Goal: Task Accomplishment & Management: Use online tool/utility

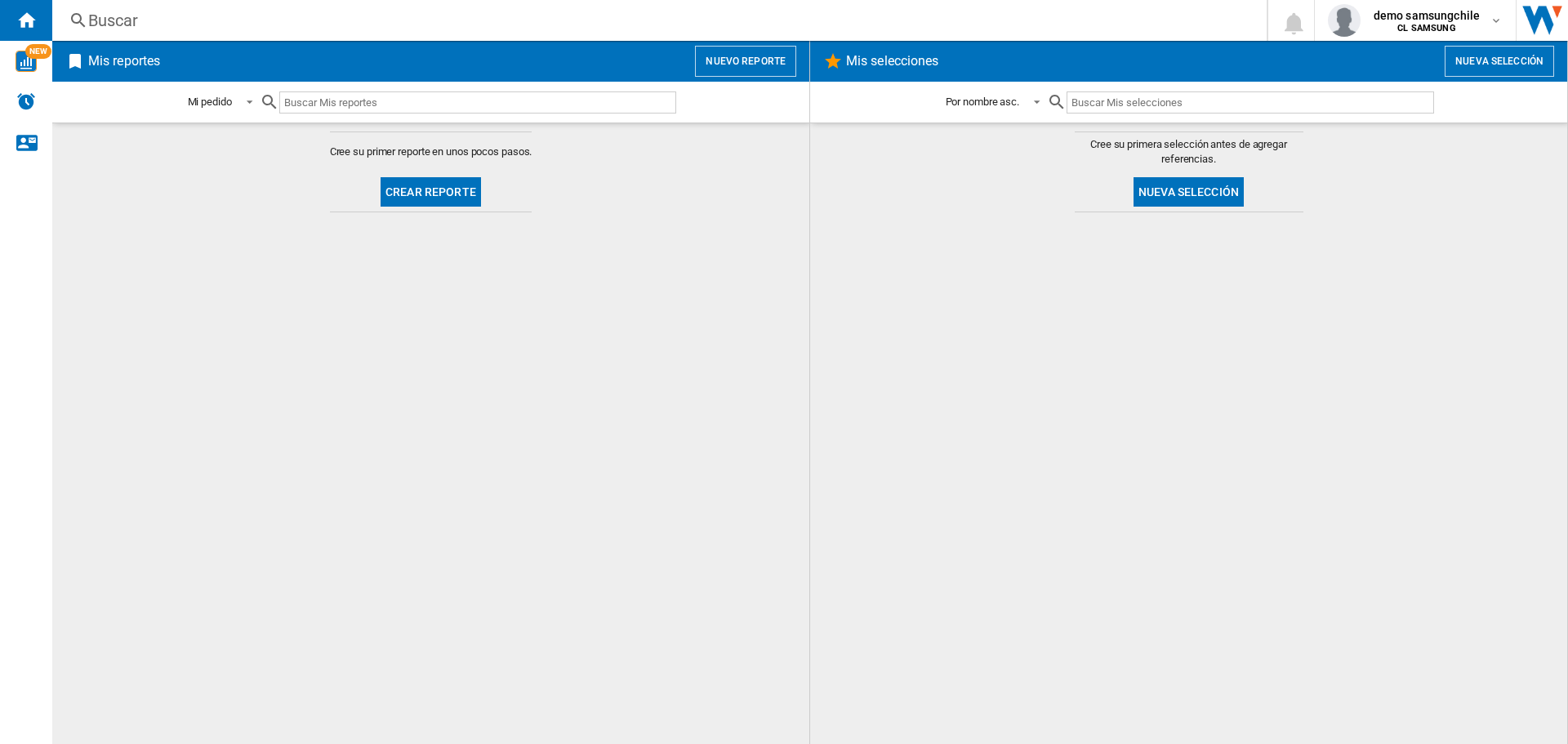
click at [0, 743] on nordpass-portal at bounding box center [0, 744] width 0 height 0
click at [751, 65] on button "Nuevo reporte" at bounding box center [745, 60] width 101 height 31
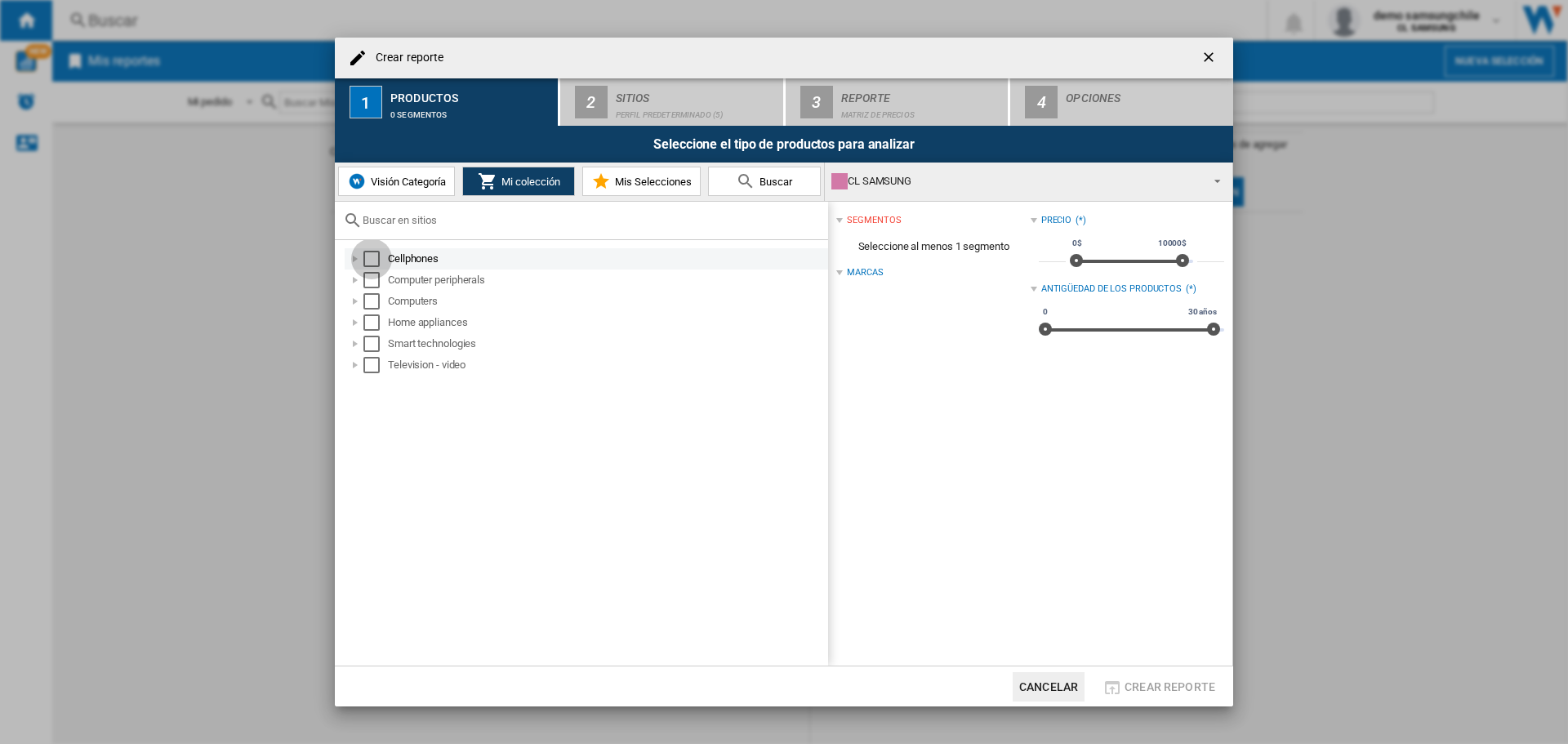
click at [372, 257] on div "Select" at bounding box center [371, 258] width 17 height 17
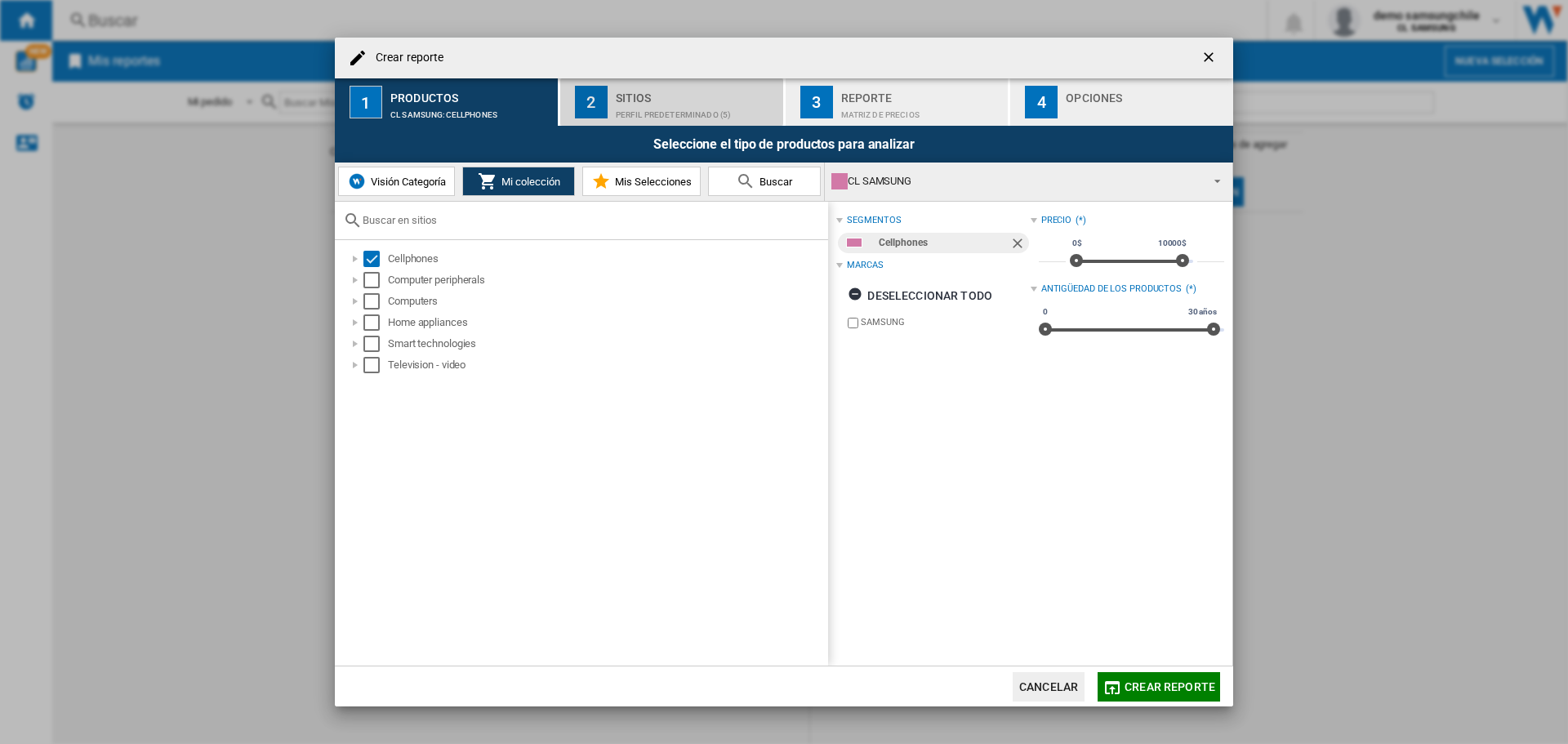
click at [674, 98] on div "Sitios" at bounding box center [695, 93] width 161 height 17
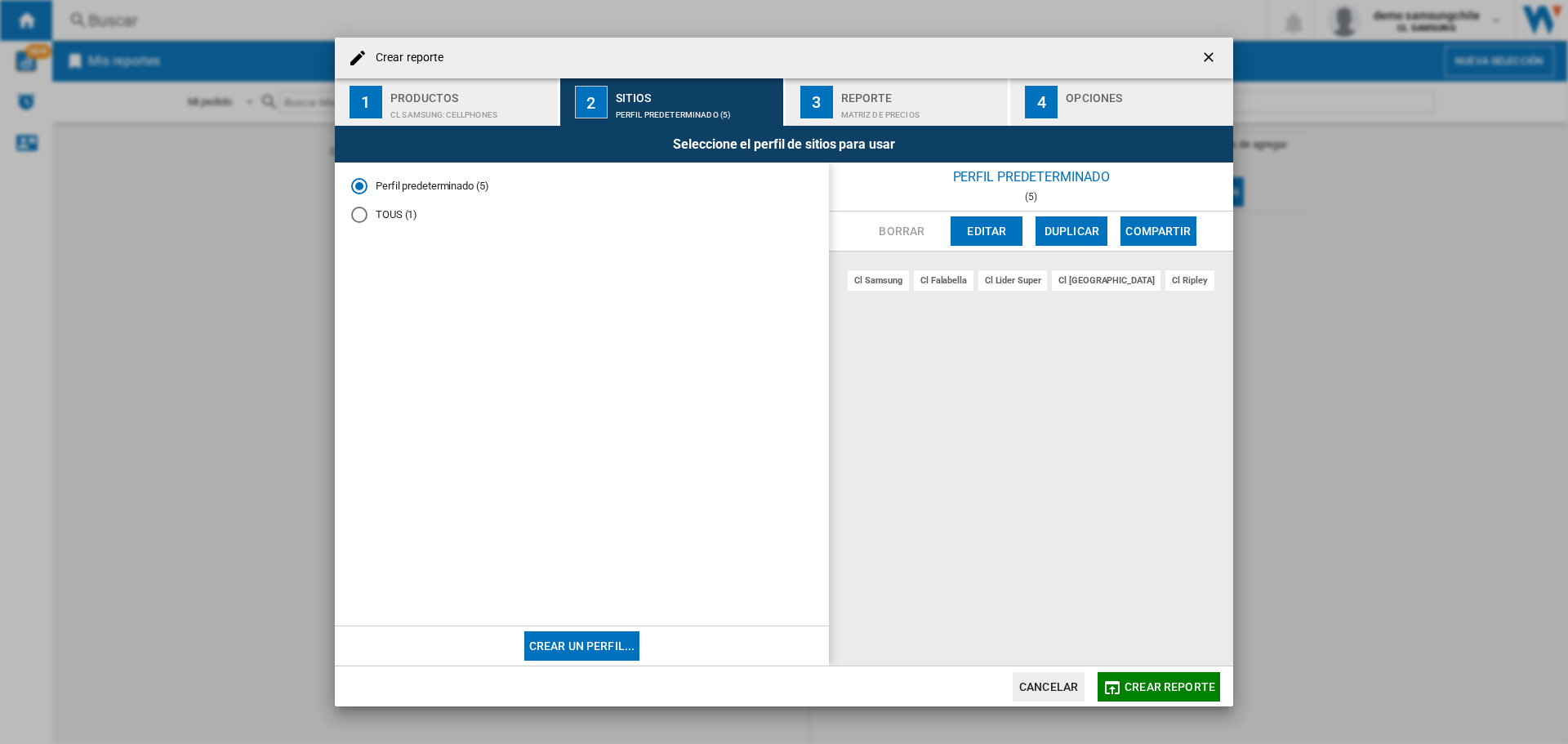
click at [396, 217] on md-radio-button "TOUS (1)" at bounding box center [581, 215] width 461 height 16
click at [966, 233] on button "Editar" at bounding box center [986, 232] width 72 height 30
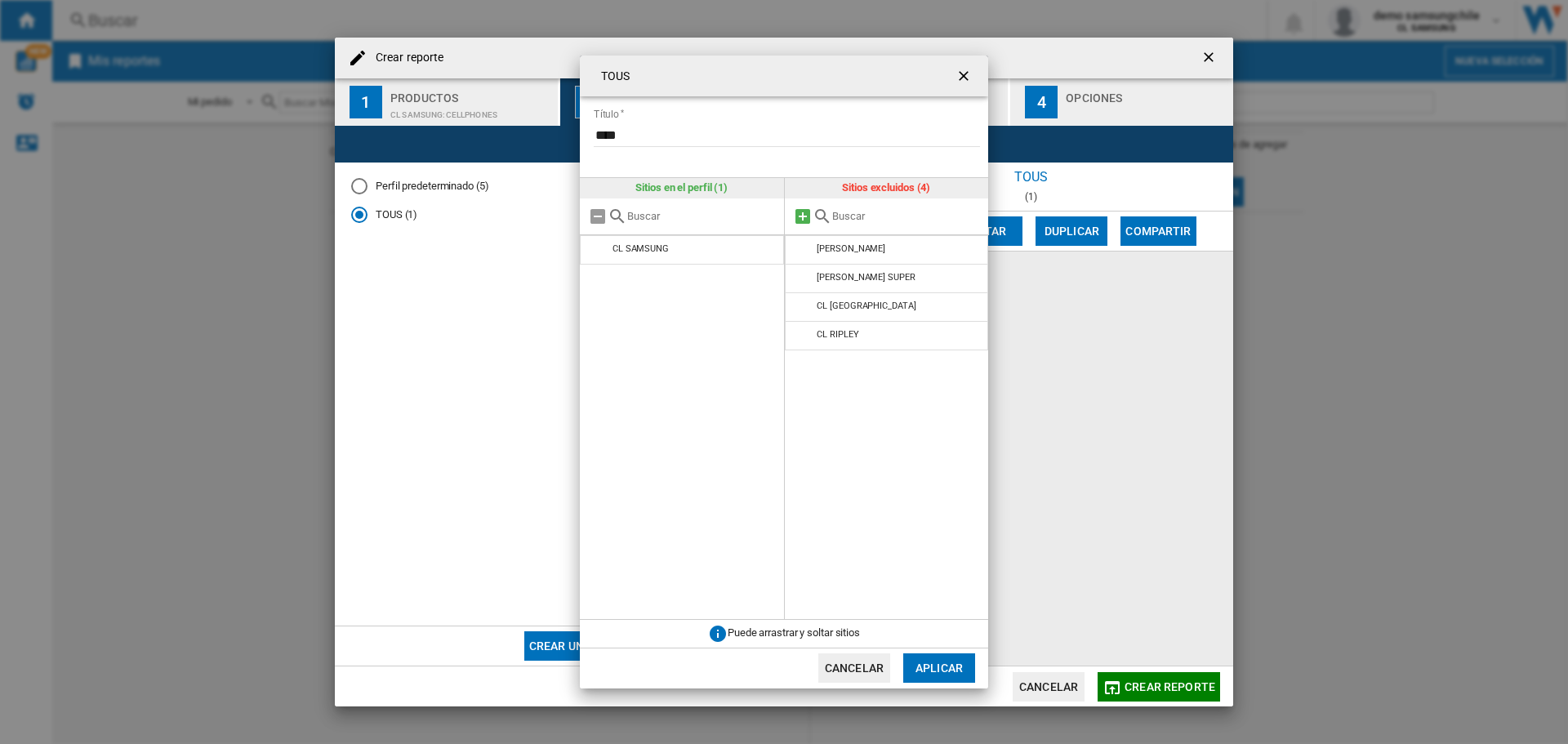
click at [800, 220] on md-icon at bounding box center [803, 217] width 20 height 20
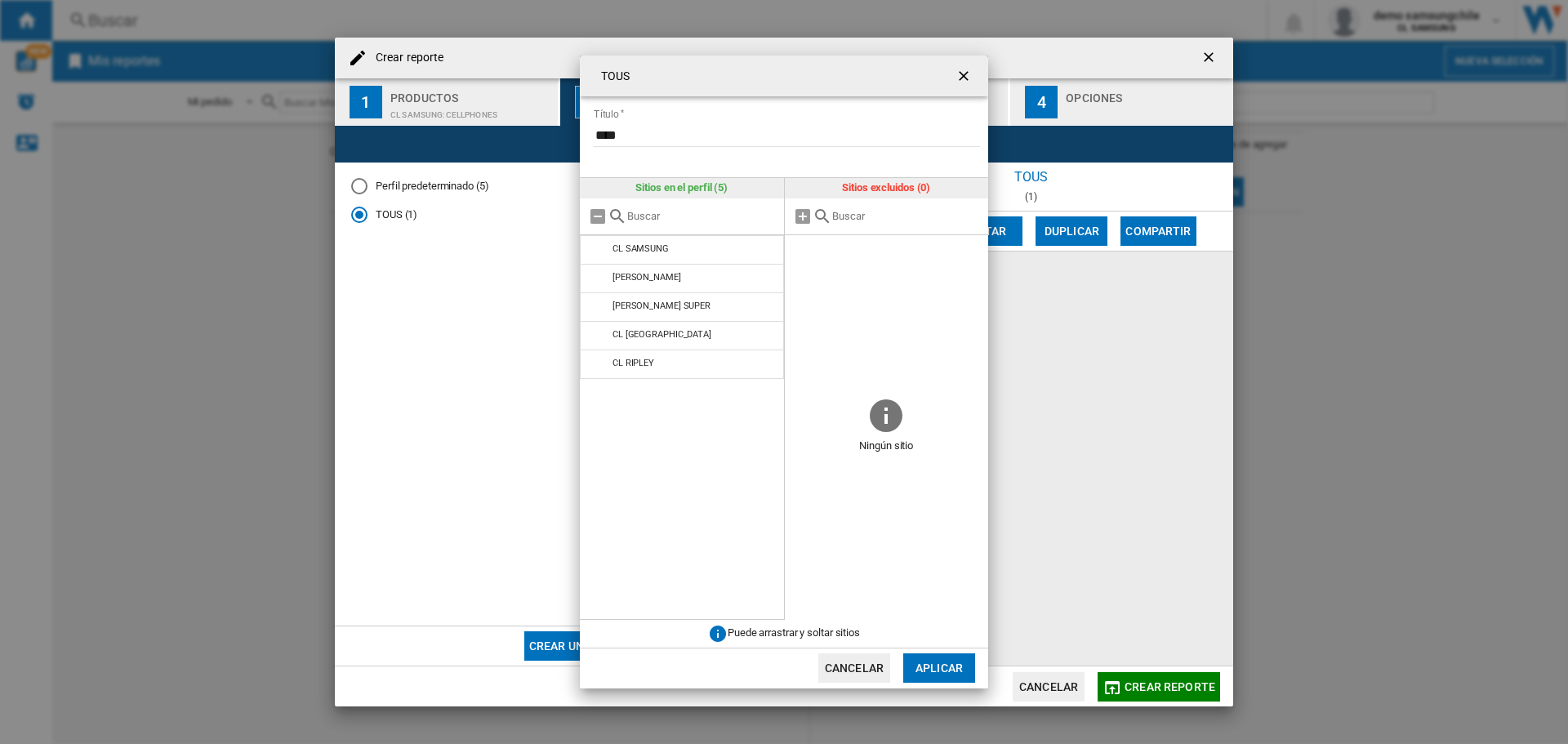
click at [956, 670] on button "Aplicar" at bounding box center [939, 668] width 72 height 30
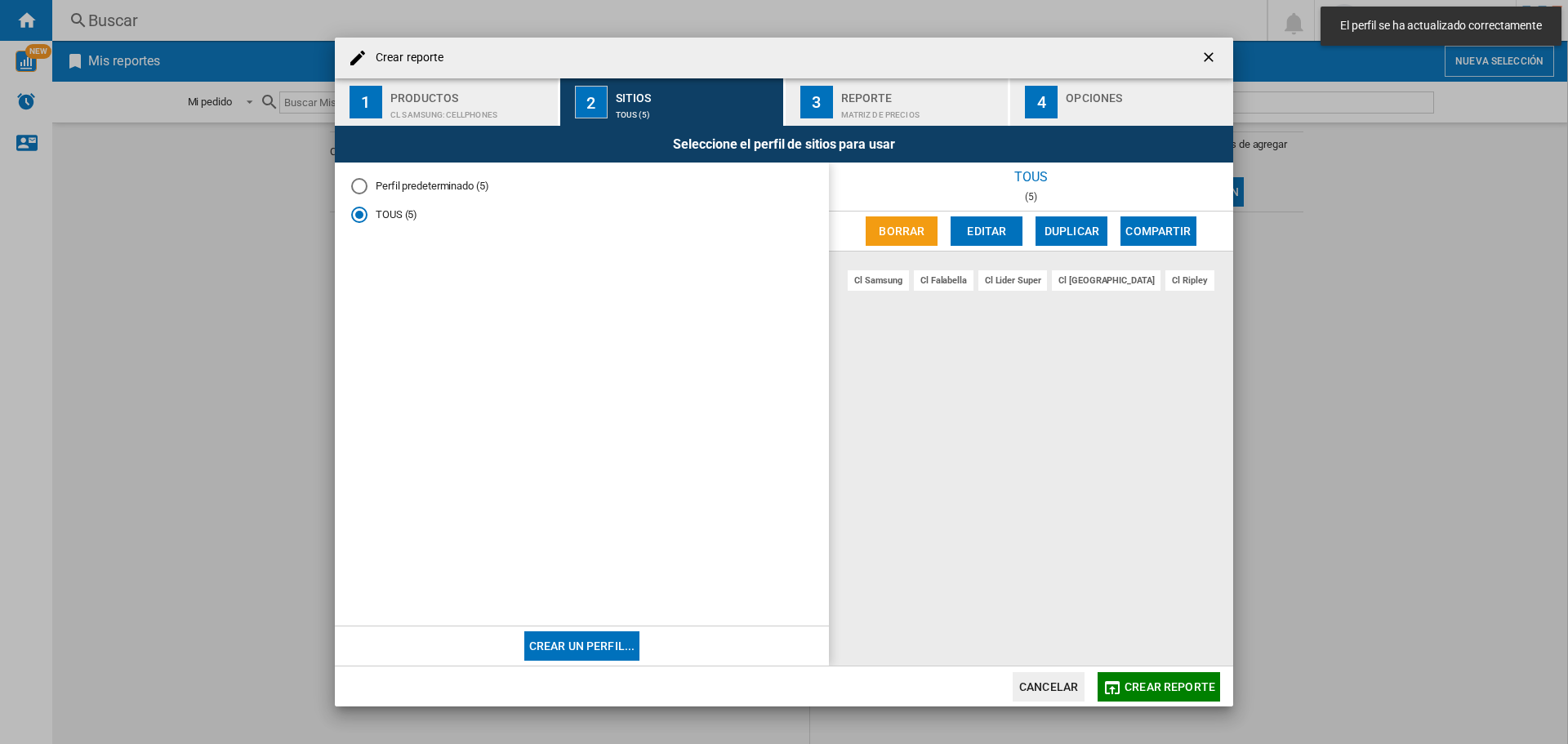
click at [365, 184] on div "Perfil predeterminado (5)" at bounding box center [359, 186] width 17 height 17
click at [972, 239] on button "Editar" at bounding box center [986, 232] width 72 height 30
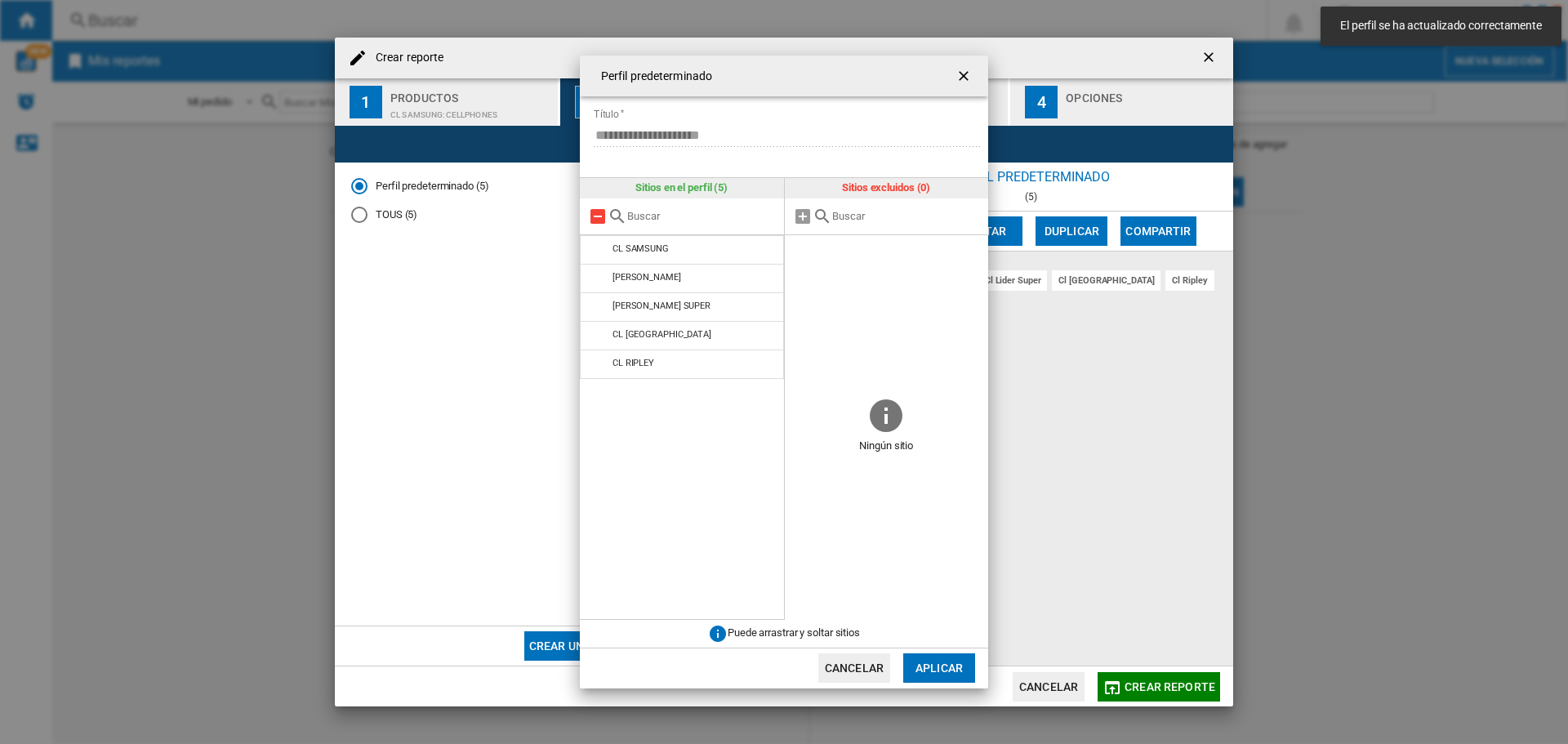
click at [600, 216] on md-icon "{{::title}} {{::getI18NText('BUTTONS.CANCEL')}} ..." at bounding box center [598, 217] width 20 height 20
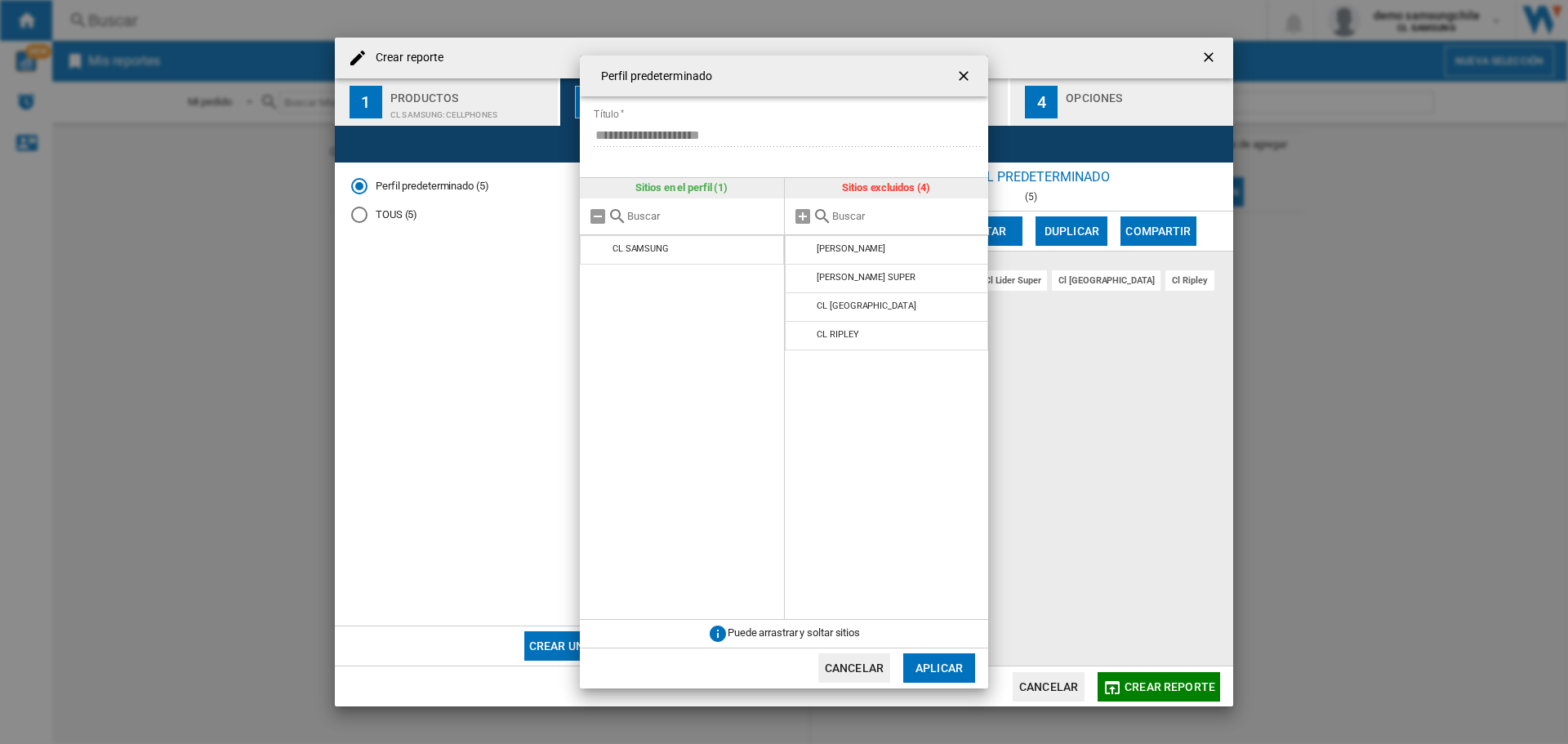
click at [943, 666] on button "Aplicar" at bounding box center [939, 668] width 72 height 30
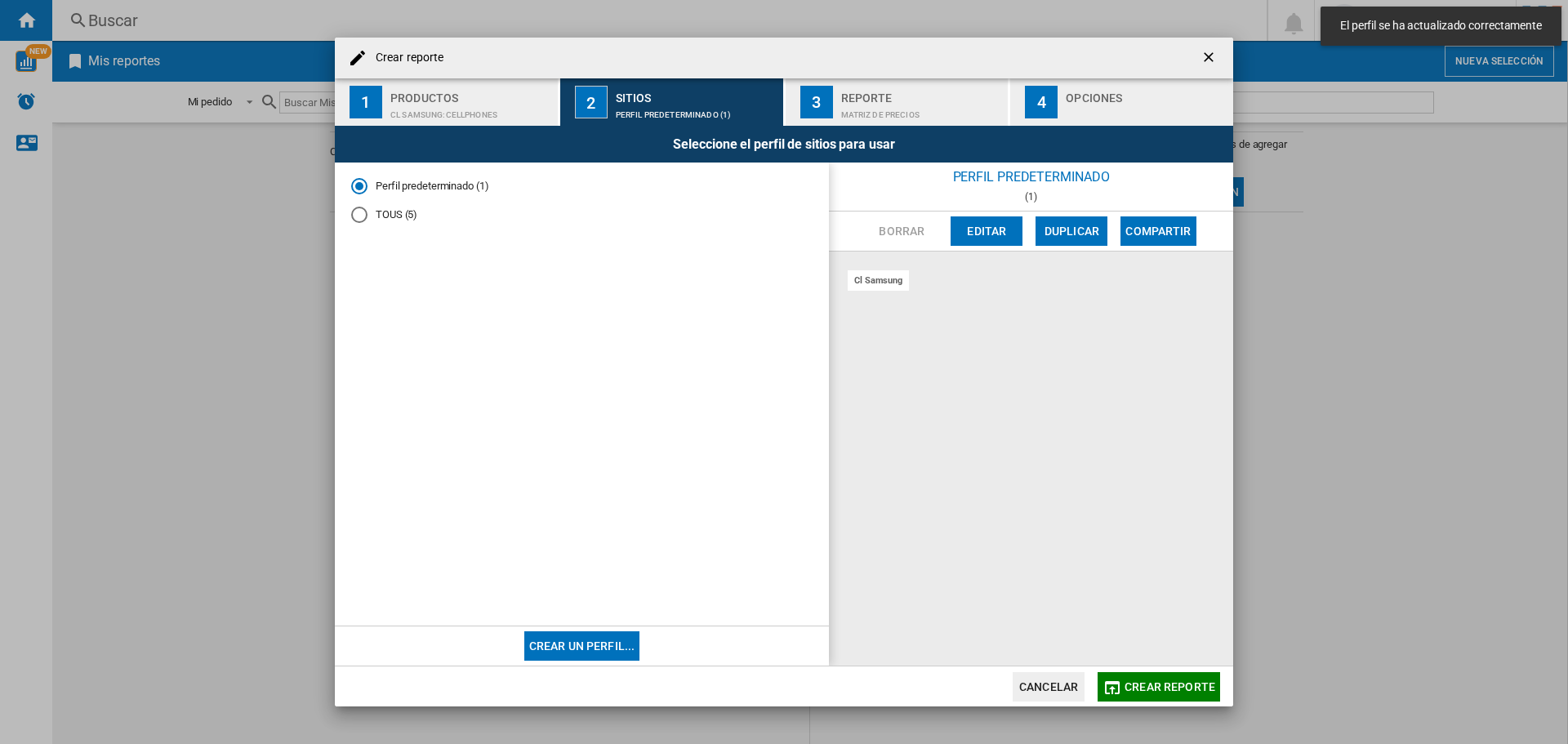
click at [943, 97] on div "Reporte" at bounding box center [921, 93] width 161 height 17
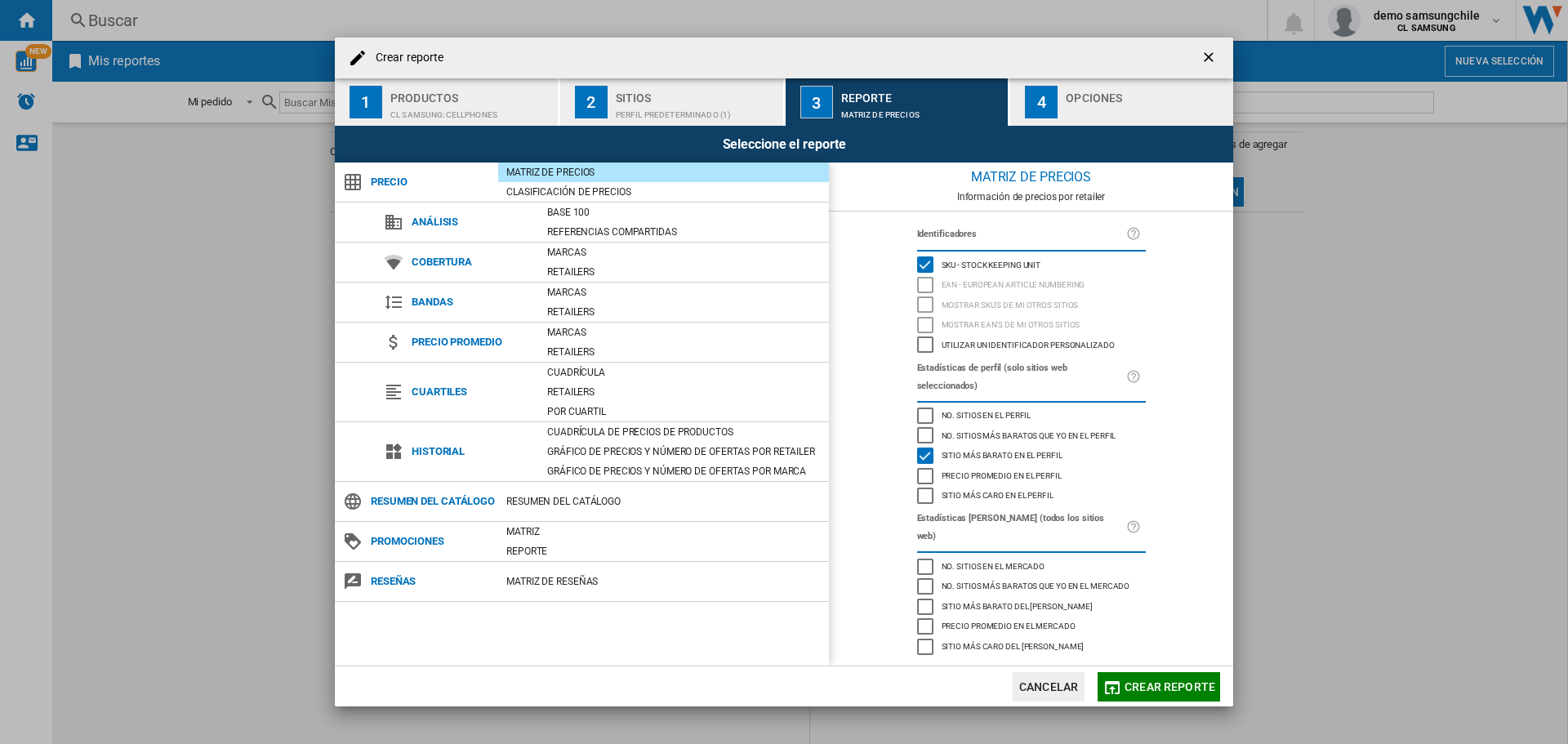
click at [981, 448] on span "Sitio más barato en el perfil" at bounding box center [1002, 454] width 121 height 12
click at [654, 448] on div "Gráfico de precios y número de ofertas por retailer" at bounding box center [684, 451] width 290 height 17
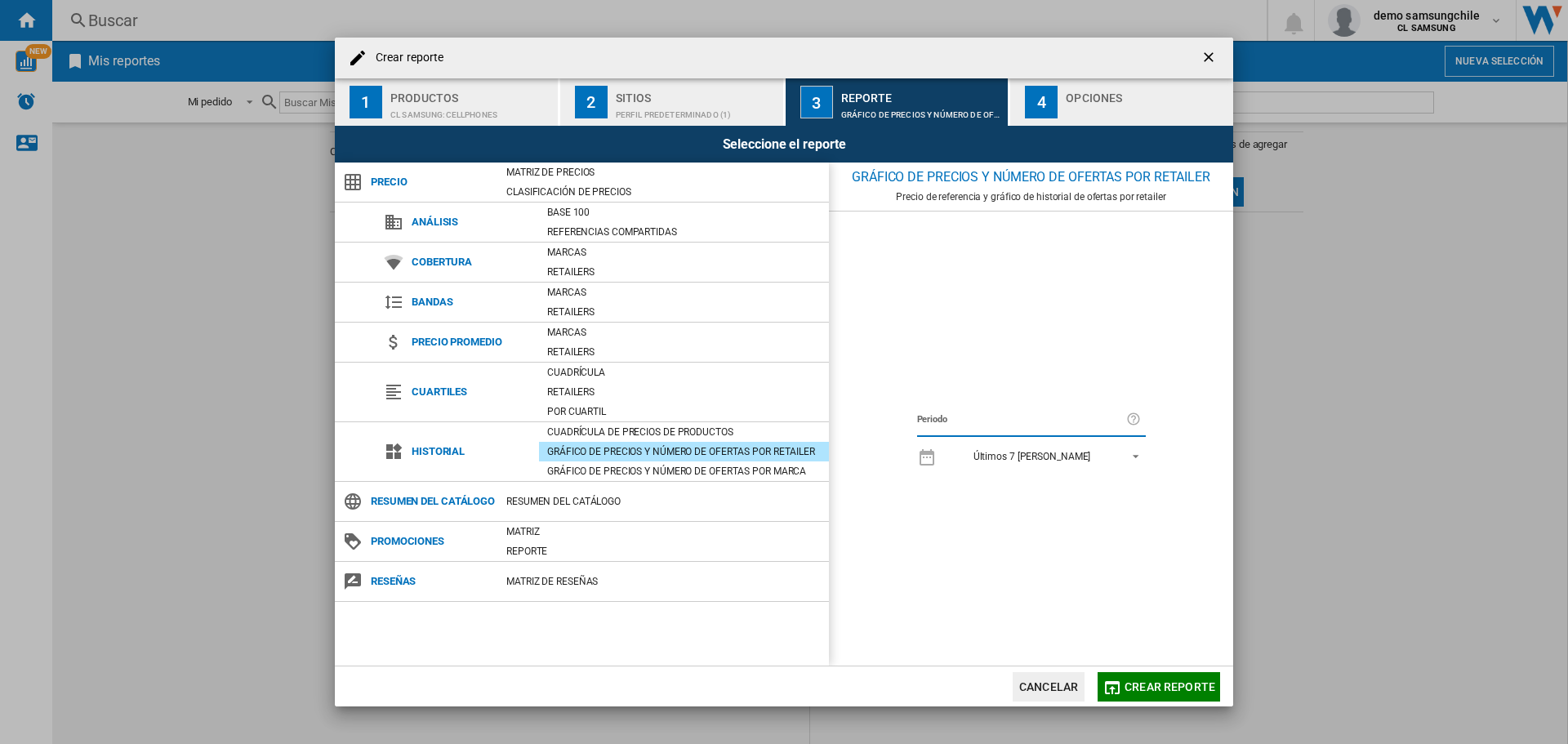
click at [1141, 458] on md-select-value "Últimos 7 [PERSON_NAME]" at bounding box center [1045, 455] width 201 height 23
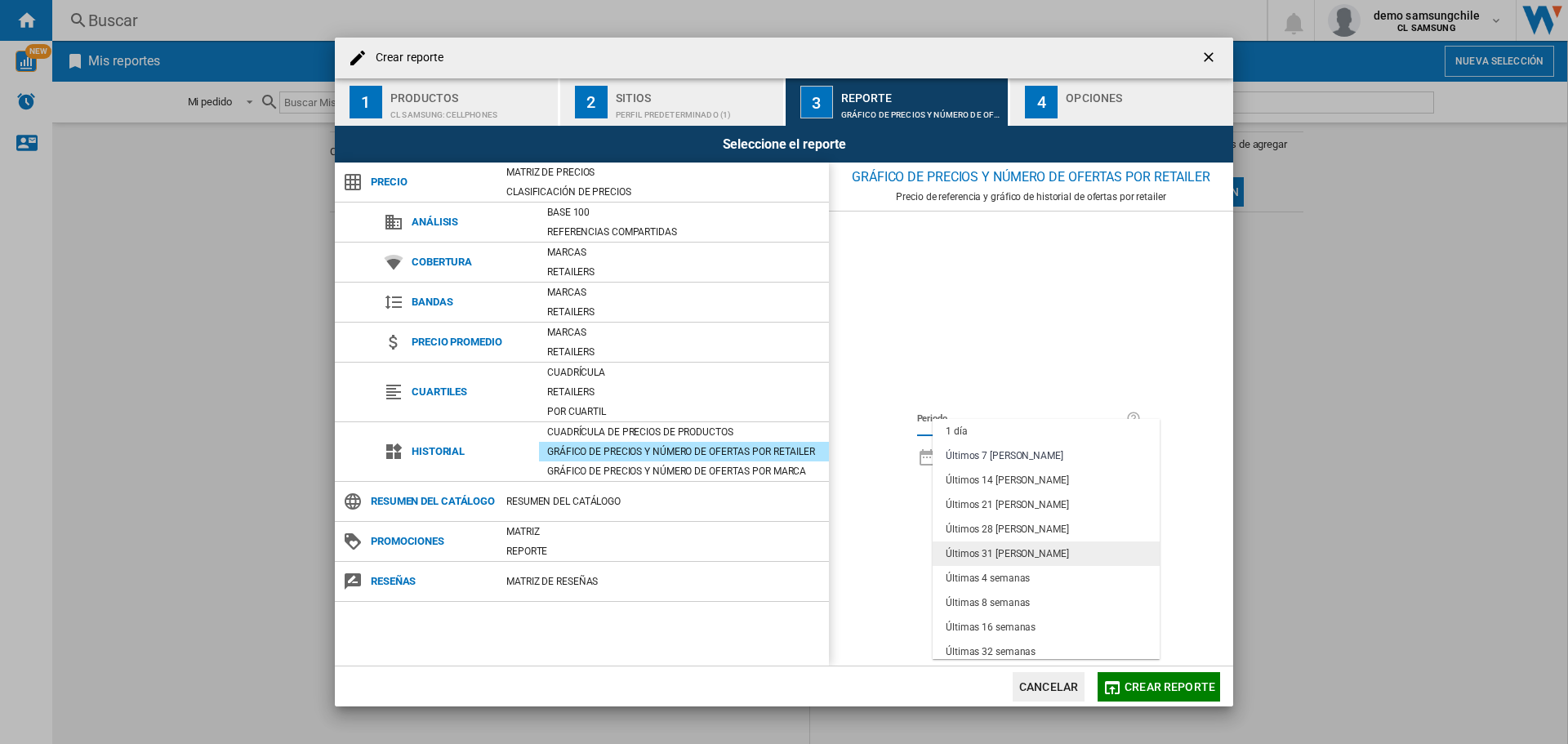
click at [993, 554] on div "Últimos 31 [PERSON_NAME]" at bounding box center [1007, 554] width 123 height 14
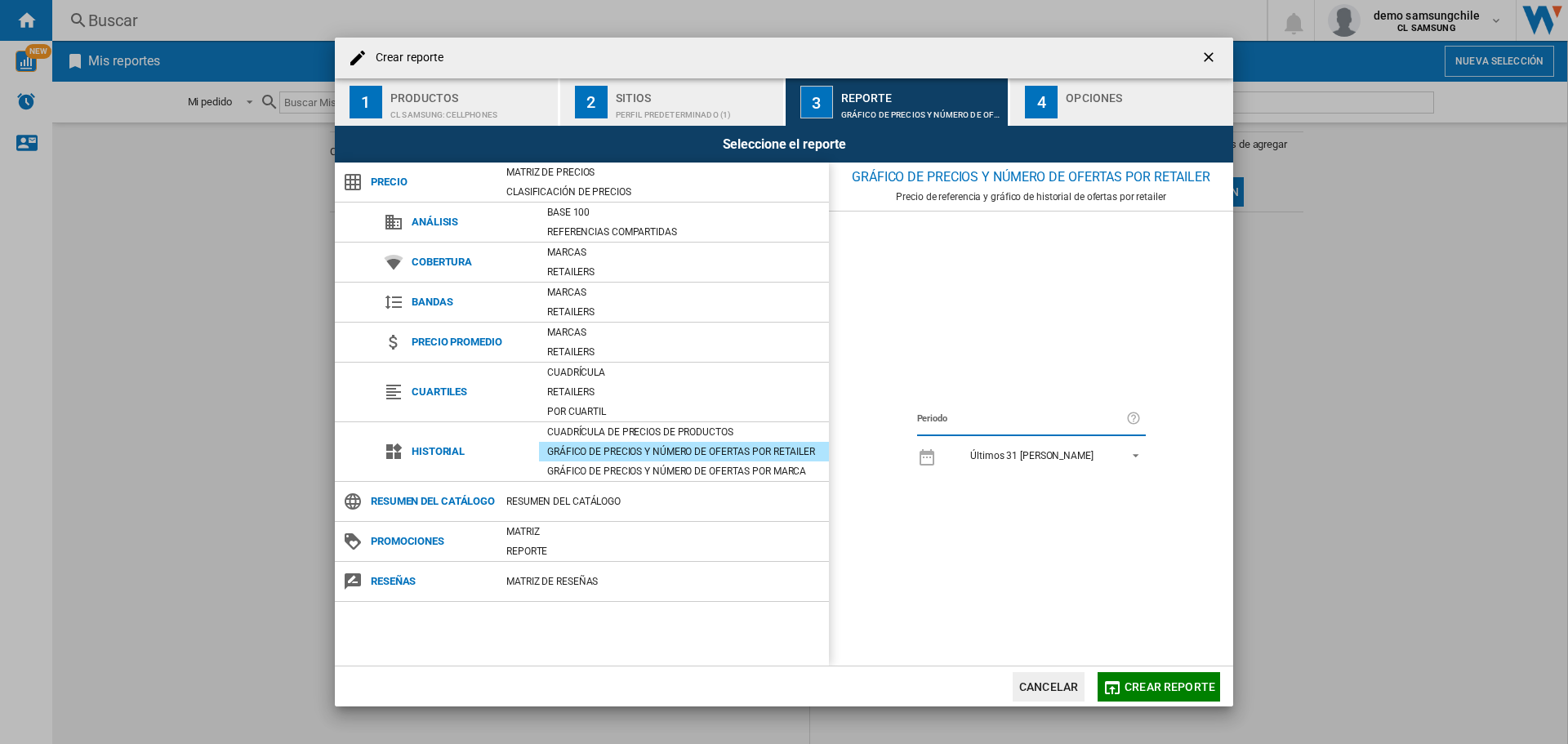
click at [1116, 96] on div "Opciones" at bounding box center [1145, 93] width 161 height 17
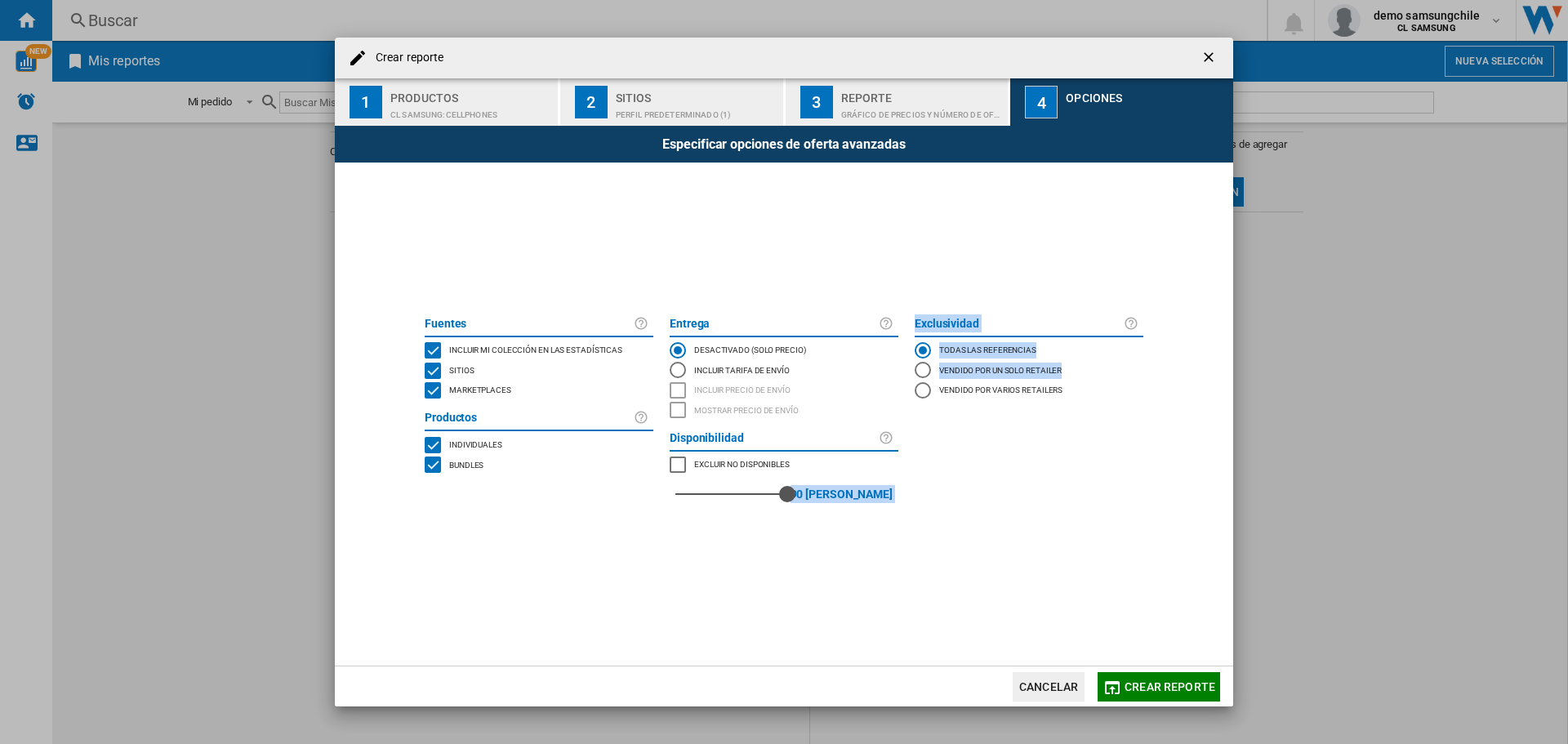
drag, startPoint x: 676, startPoint y: 494, endPoint x: 920, endPoint y: 499, distance: 244.1
click at [920, 499] on div "[PERSON_NAME] Incluir mi colección en las estadísticas Sitios Marketplaces Prod…" at bounding box center [784, 414] width 735 height 208
click at [1010, 539] on span at bounding box center [784, 592] width 735 height 148
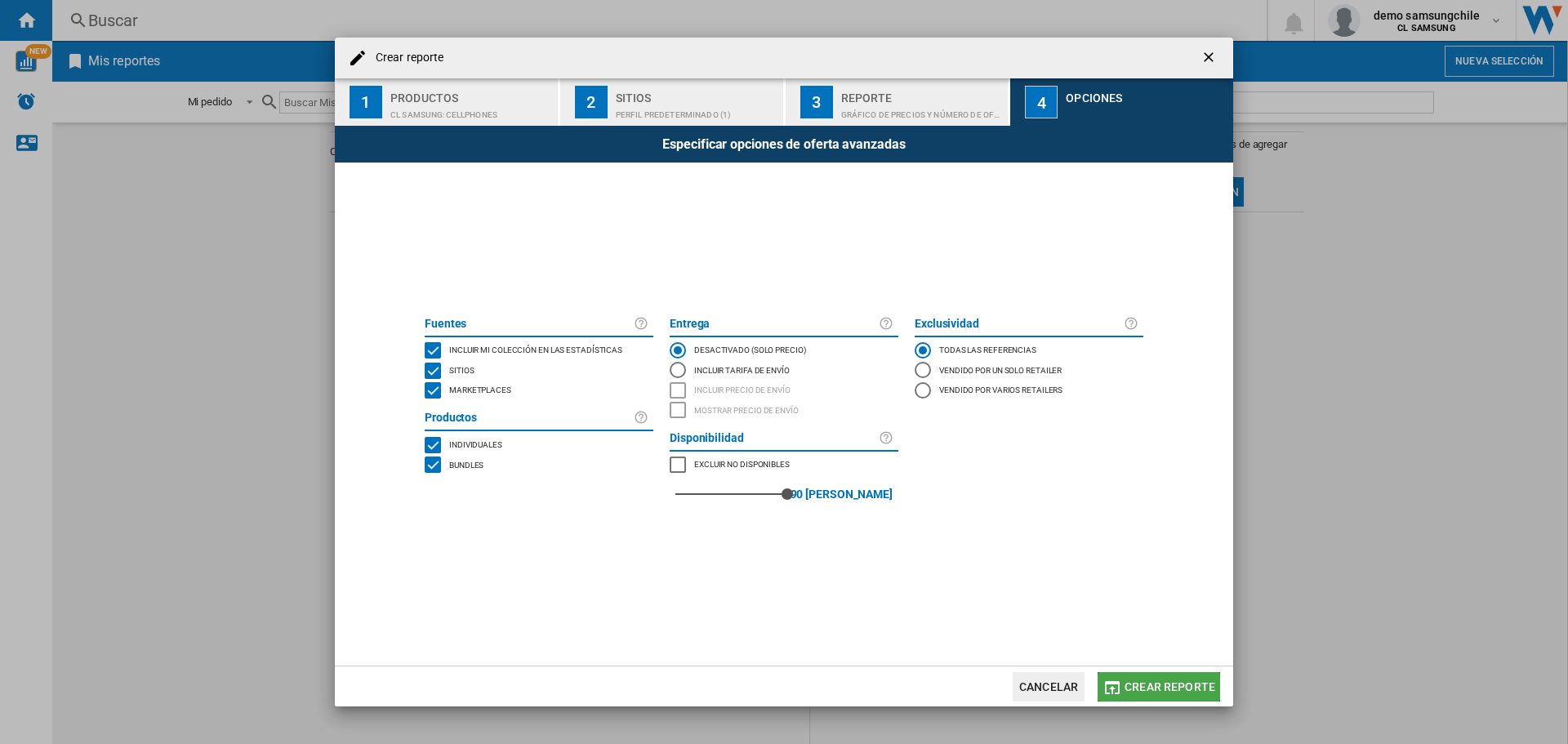
click at [1185, 677] on button "Crear reporte" at bounding box center [1158, 687] width 122 height 30
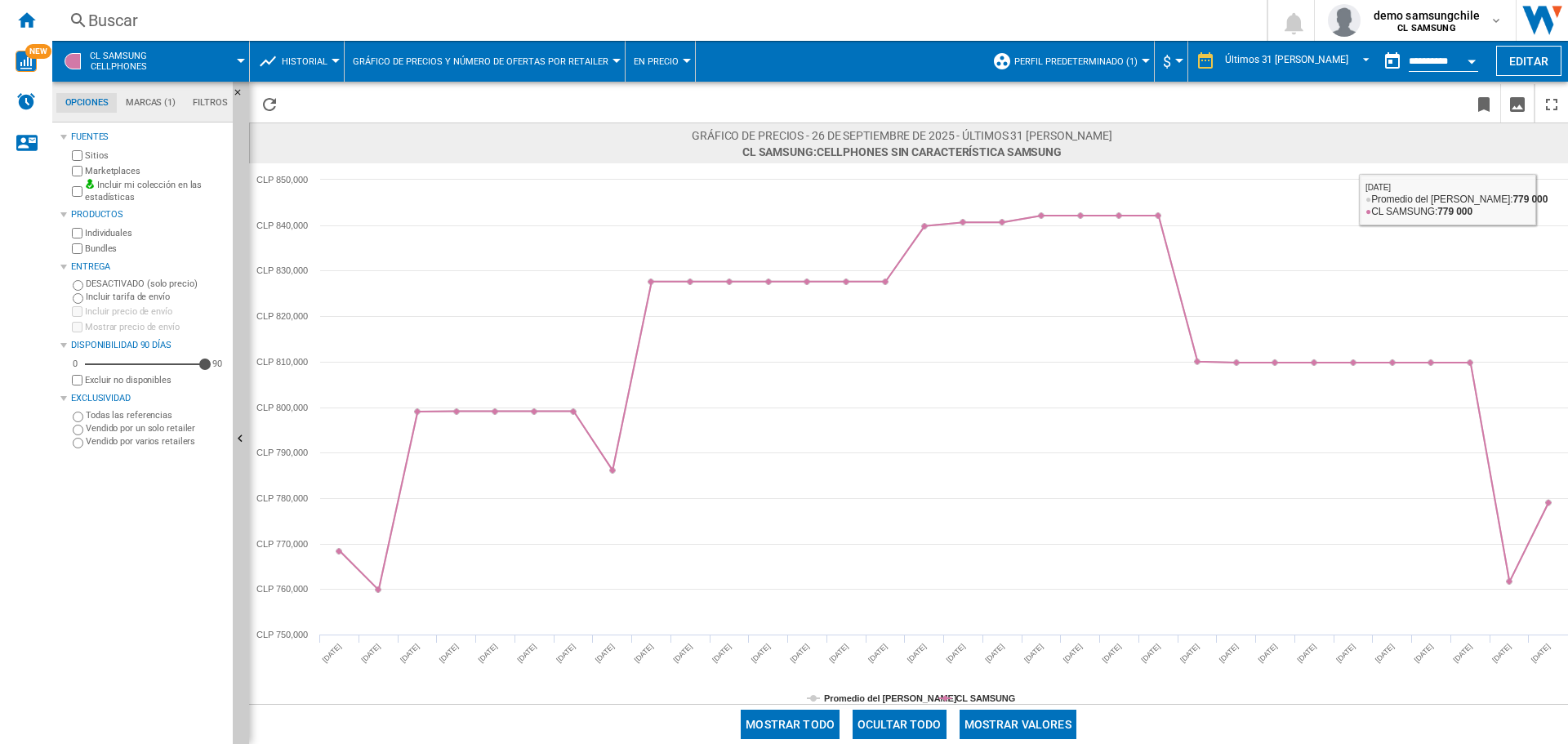
click at [527, 61] on span "Gráfico de precios y número de ofertas por retailer" at bounding box center [480, 61] width 255 height 11
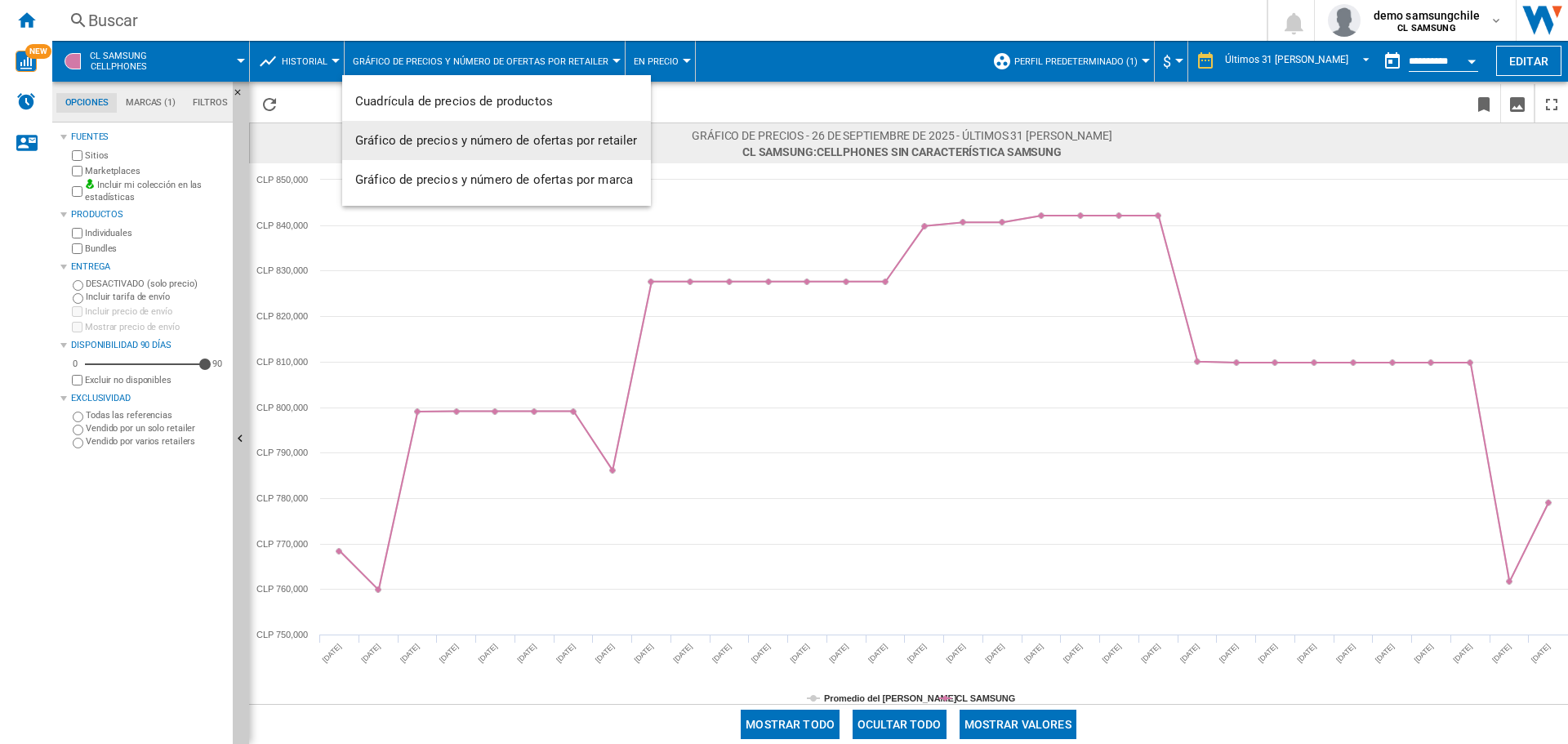
click at [490, 140] on span "Gráfico de precios y número de ofertas por retailer" at bounding box center [496, 140] width 283 height 15
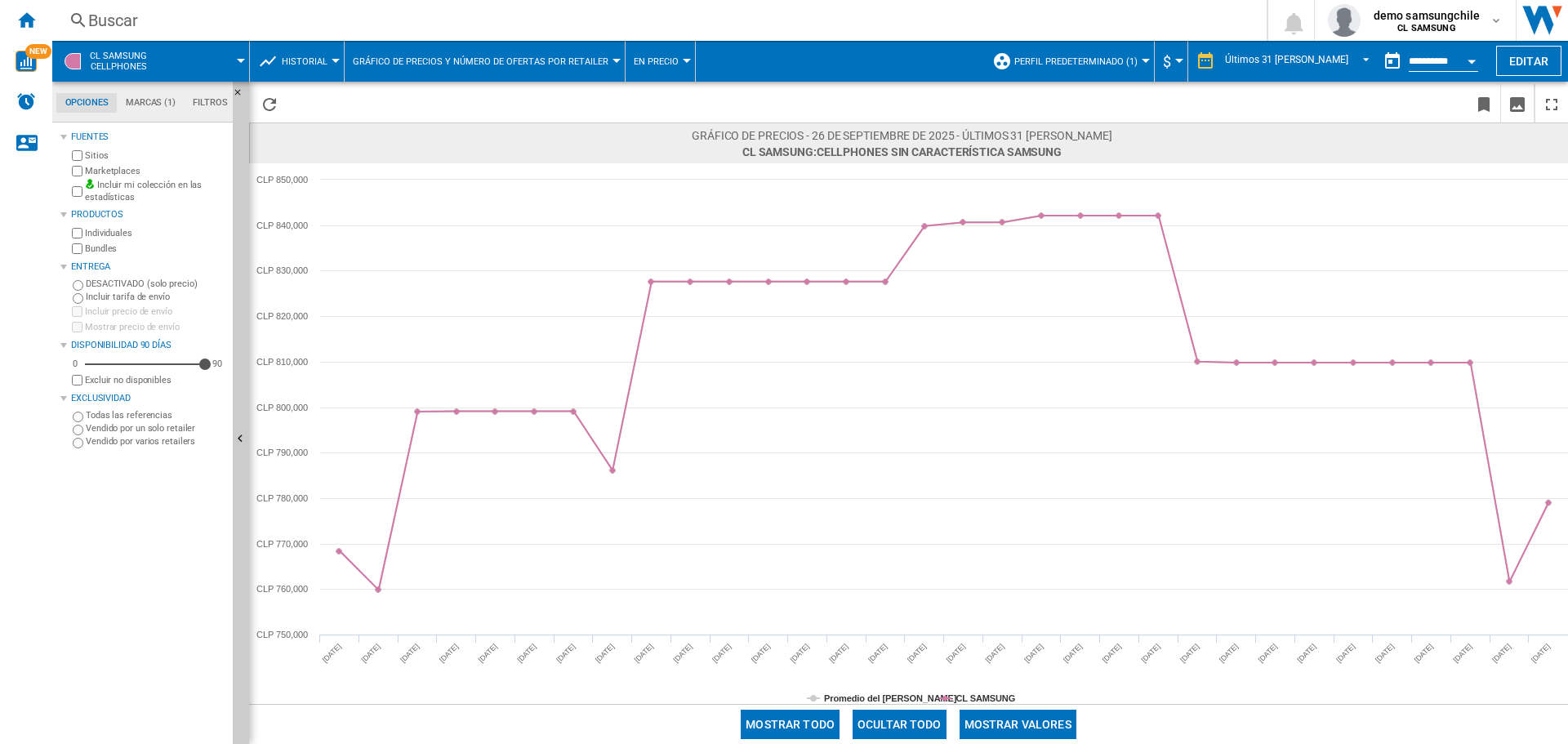
click at [548, 69] on button "Gráfico de precios y número de ofertas por retailer" at bounding box center [485, 60] width 264 height 40
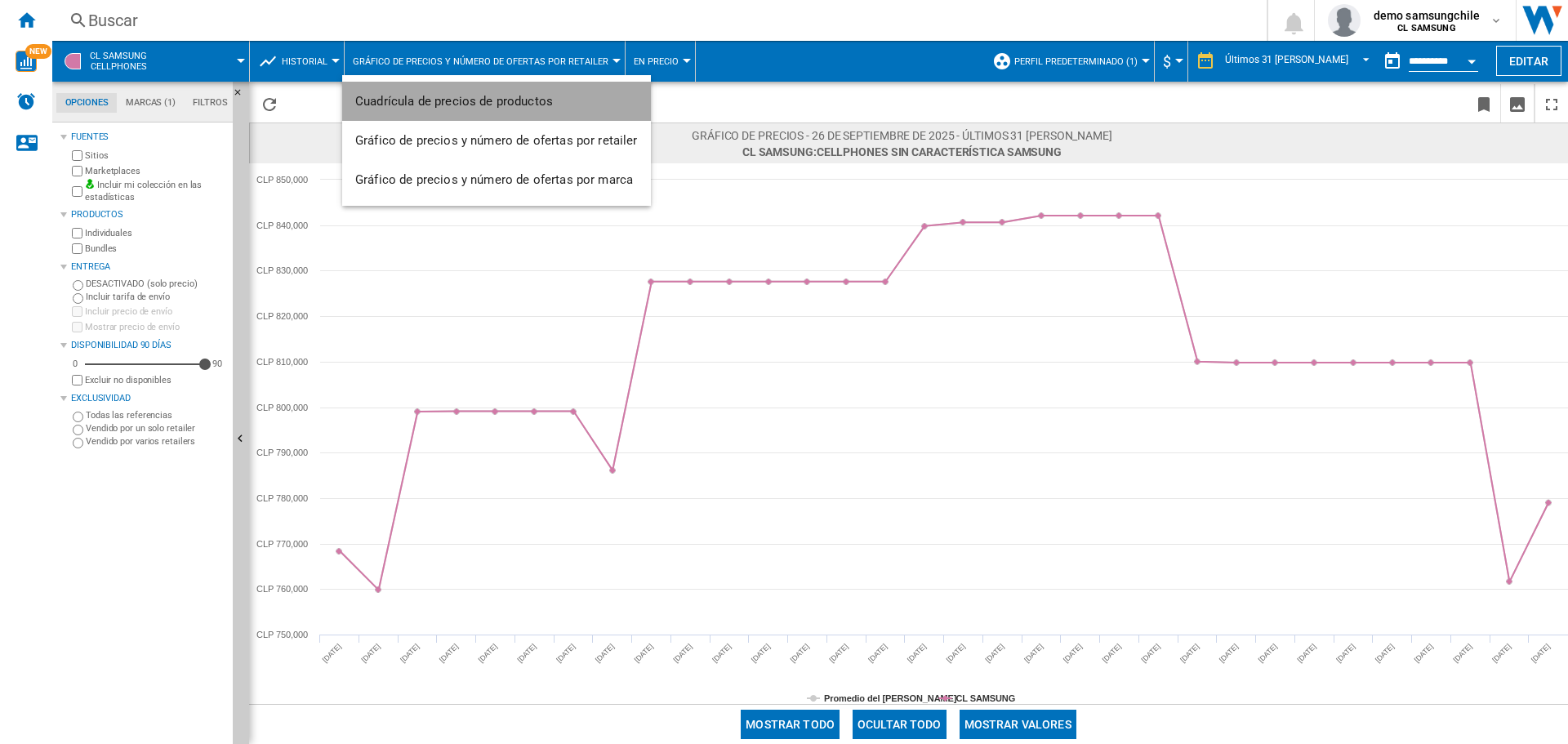
click at [523, 107] on span "Cuadrícula de precios de productos" at bounding box center [454, 101] width 198 height 15
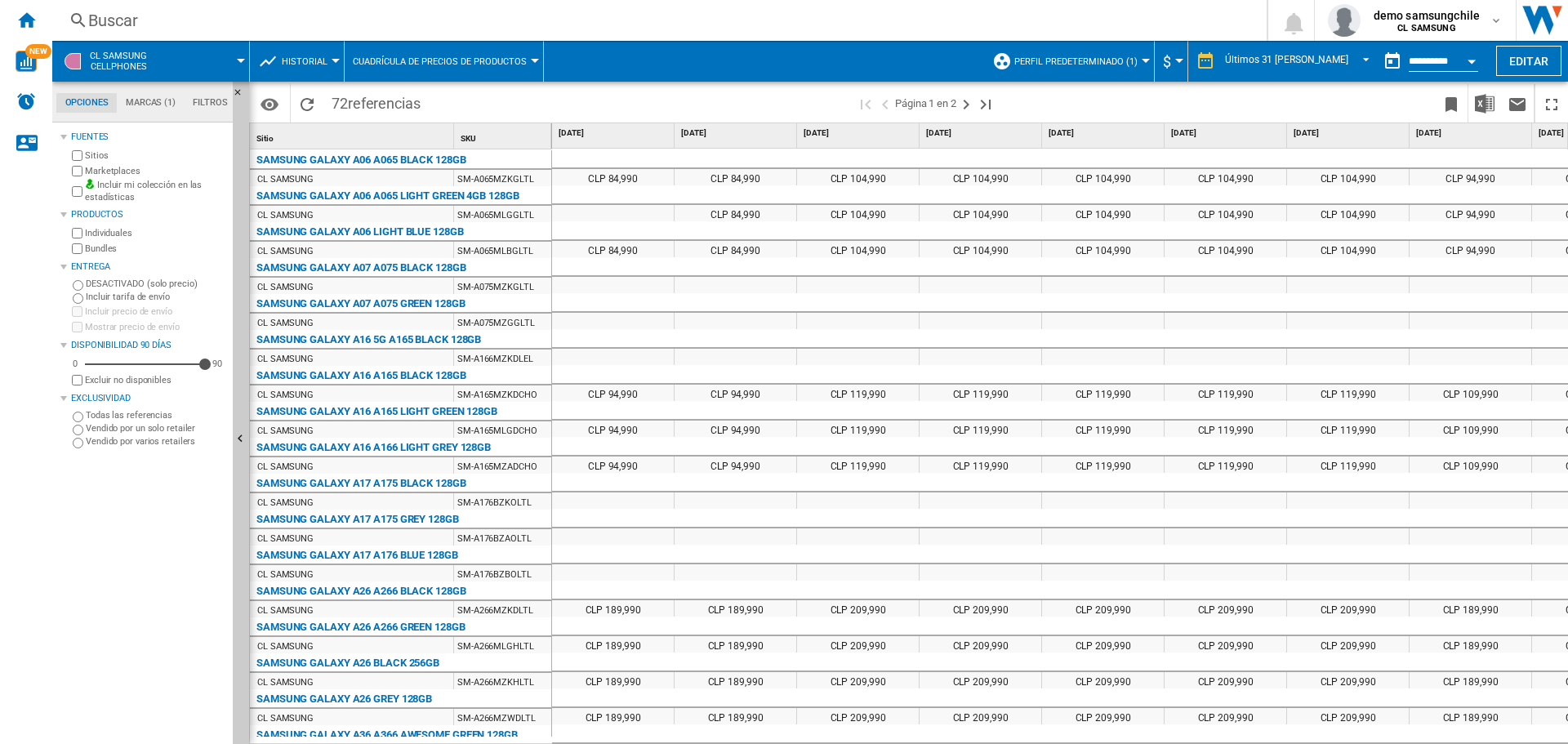
click at [319, 64] on span "Historial" at bounding box center [304, 61] width 45 height 11
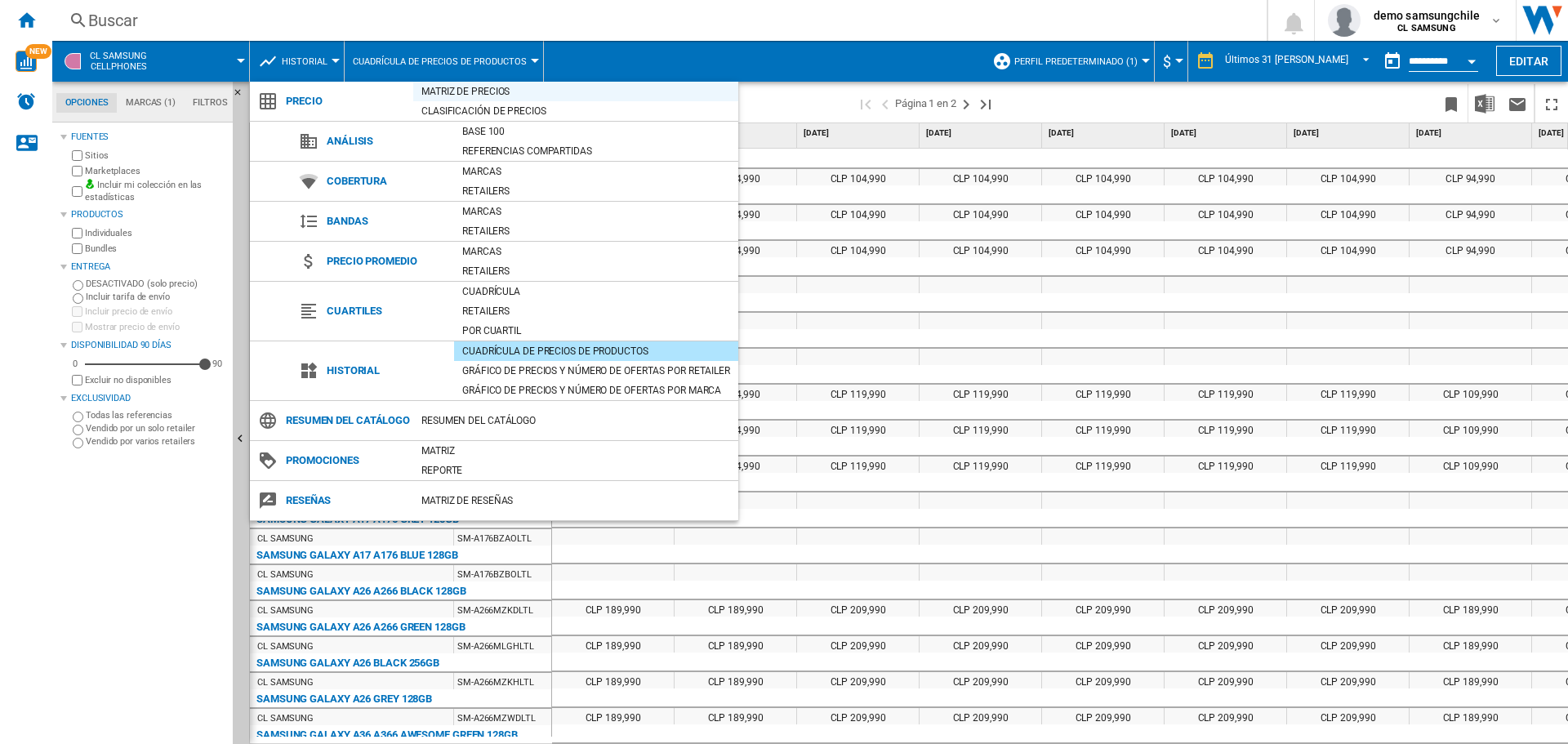
click at [471, 84] on div "Matriz de precios" at bounding box center [575, 92] width 325 height 17
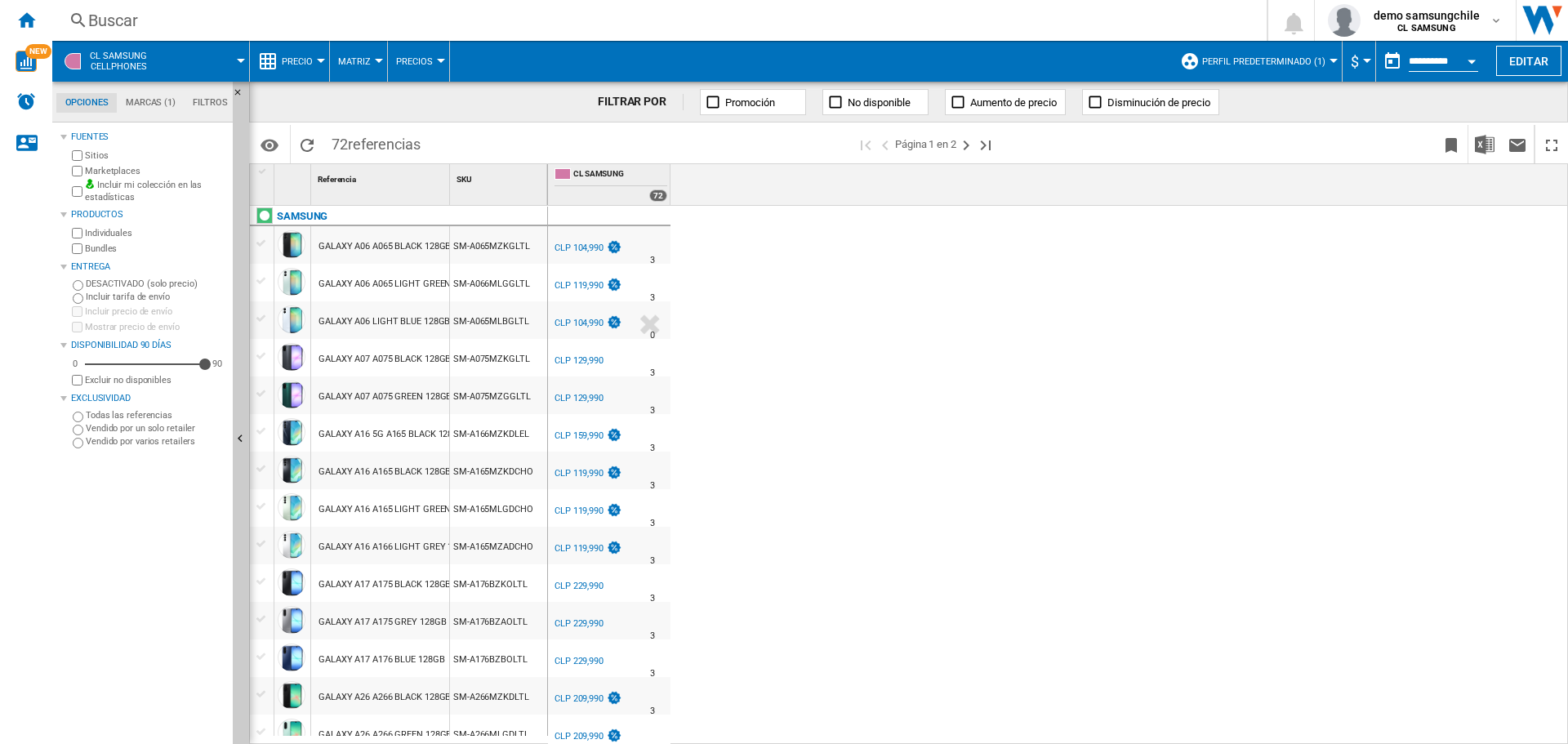
click at [1266, 58] on span "Perfil predeterminado (1)" at bounding box center [1263, 61] width 123 height 11
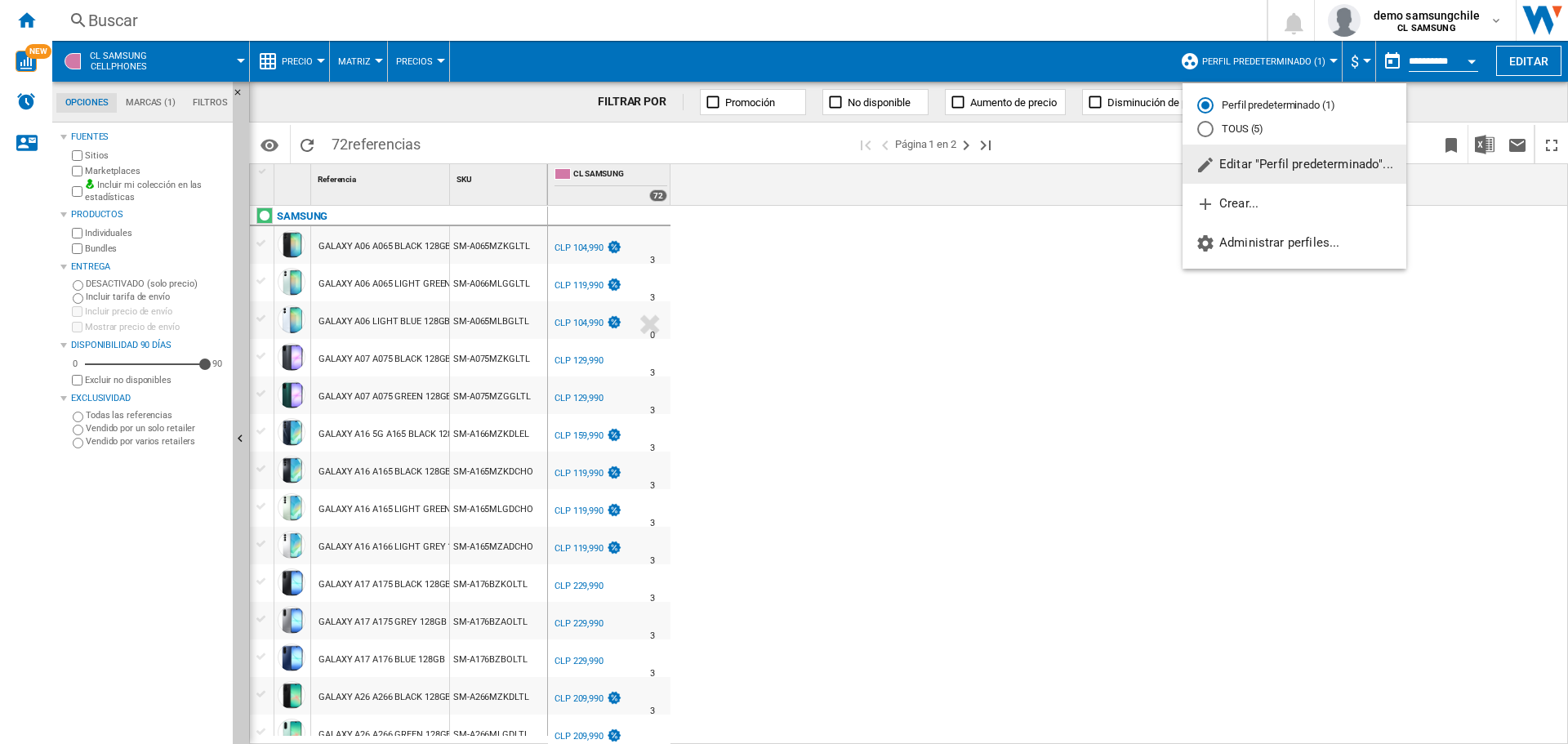
click at [1269, 122] on md-radio-button "TOUS (5)" at bounding box center [1293, 130] width 194 height 16
